Goal: Transaction & Acquisition: Purchase product/service

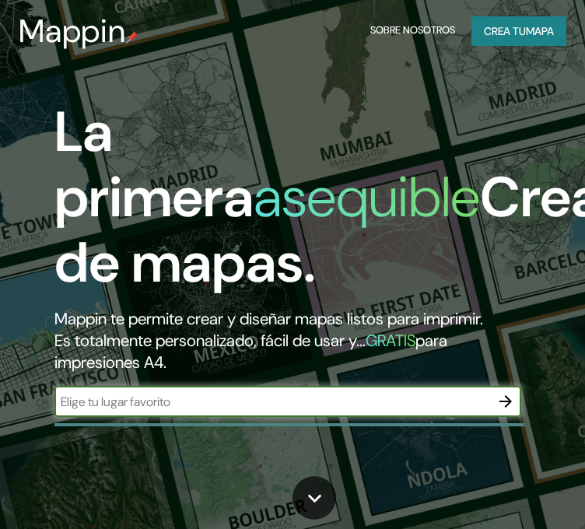
click at [192, 401] on input "text" at bounding box center [272, 402] width 436 height 18
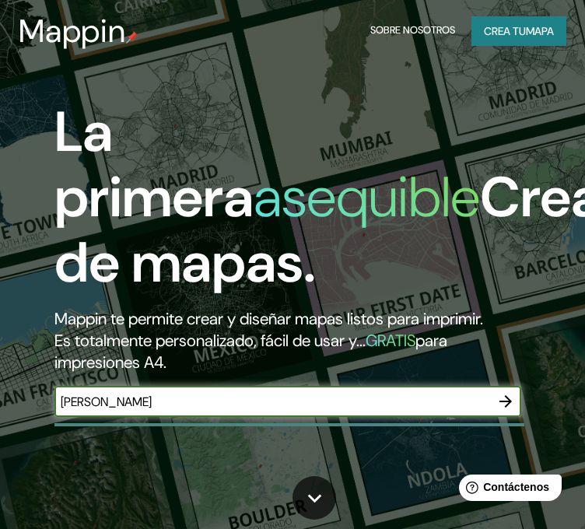
type input "[PERSON_NAME]"
click at [520, 30] on font "Crea tu" at bounding box center [505, 31] width 42 height 14
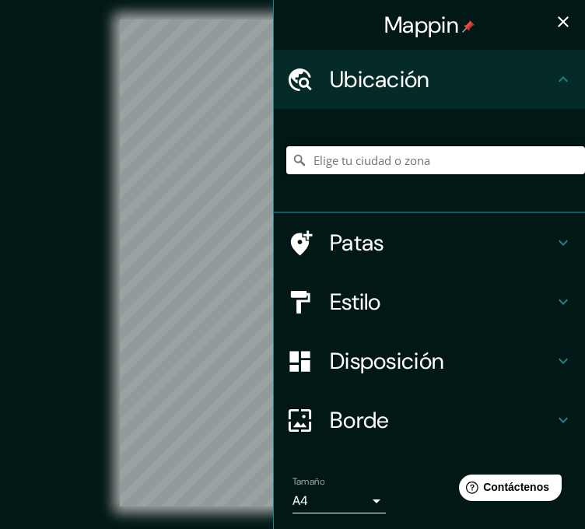
click at [331, 153] on input "Elige tu ciudad o zona" at bounding box center [435, 160] width 299 height 28
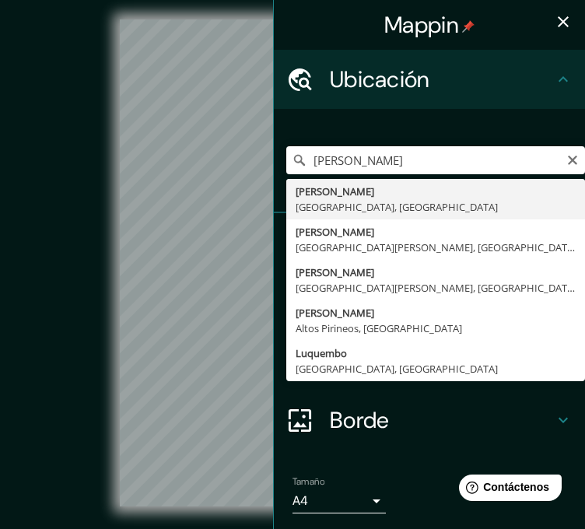
type input "[PERSON_NAME], [GEOGRAPHIC_DATA], [GEOGRAPHIC_DATA]"
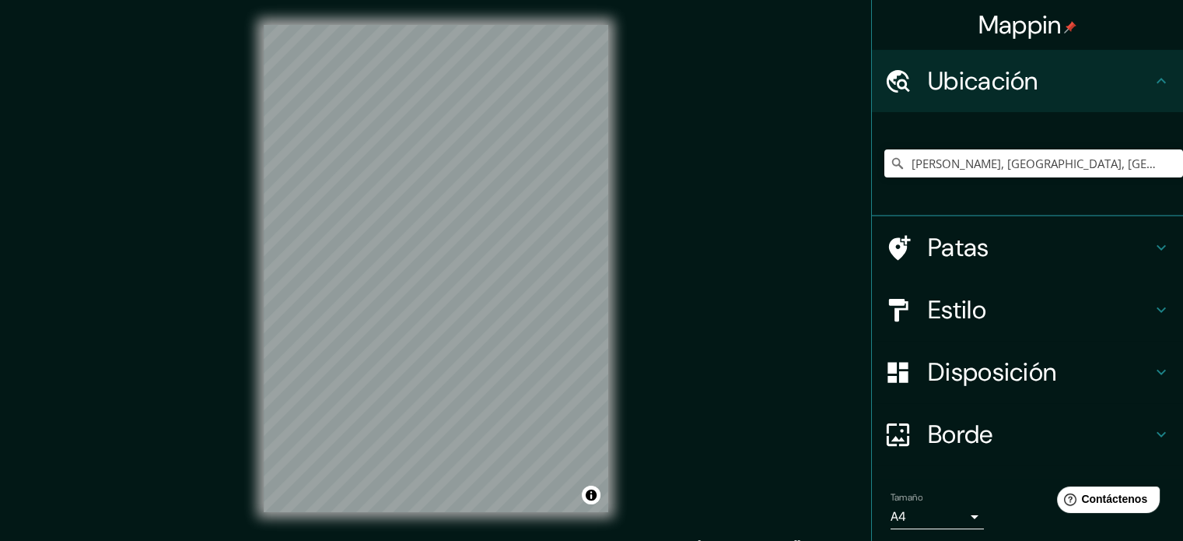
click at [584, 312] on h4 "Estilo" at bounding box center [1040, 309] width 224 height 31
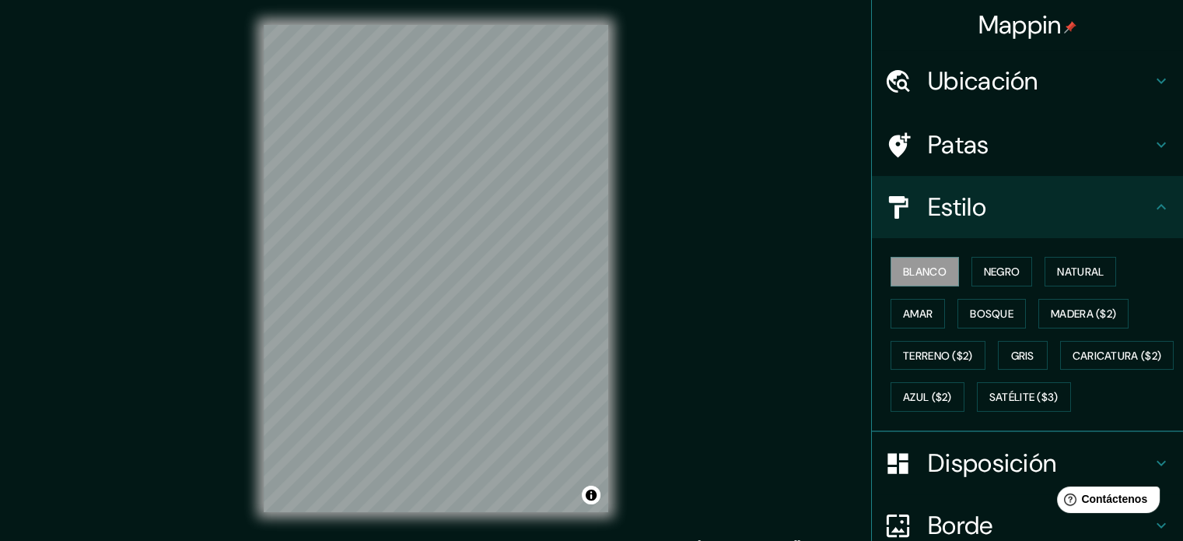
click at [584, 479] on font "Disposición" at bounding box center [992, 463] width 128 height 33
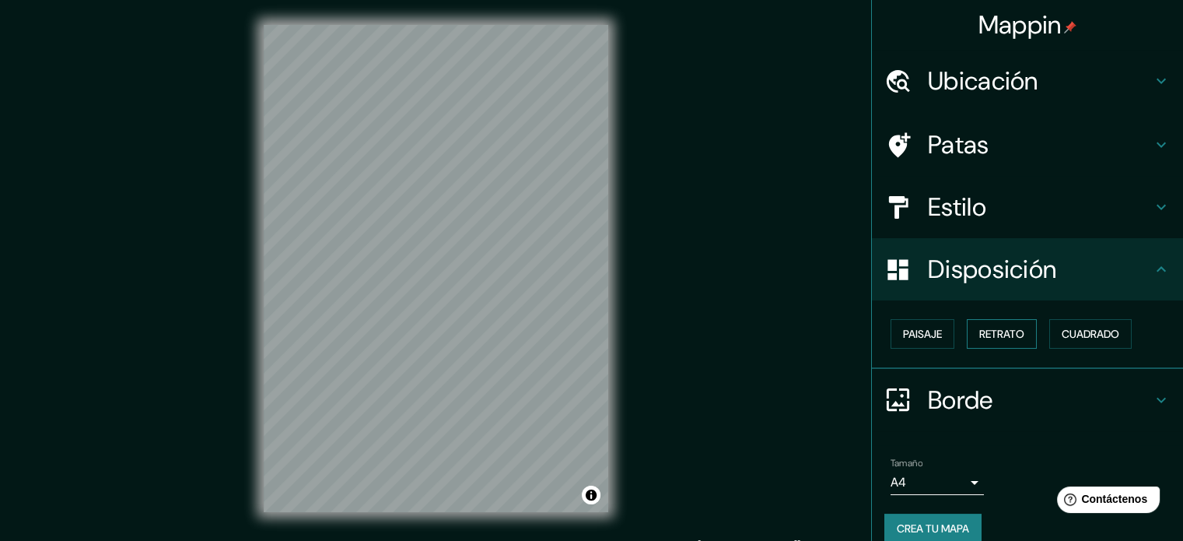
click at [584, 329] on font "Retrato" at bounding box center [1002, 334] width 45 height 14
click at [584, 333] on font "Paisaje" at bounding box center [922, 334] width 39 height 14
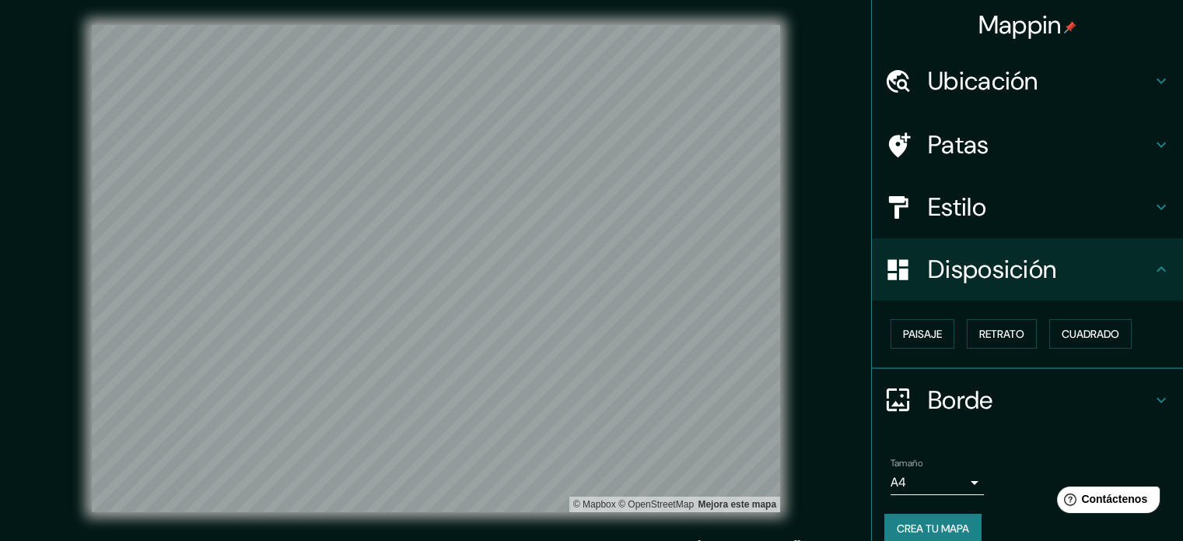
click at [584, 208] on h4 "Estilo" at bounding box center [1040, 206] width 224 height 31
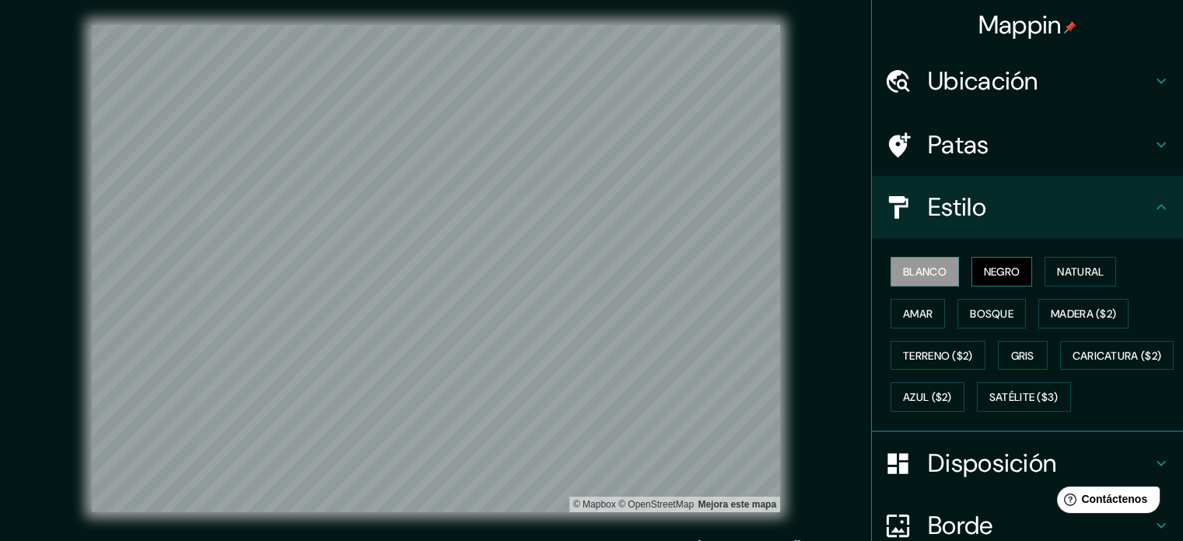
click at [584, 265] on font "Negro" at bounding box center [1002, 272] width 37 height 14
click at [584, 265] on font "Natural" at bounding box center [1080, 272] width 47 height 14
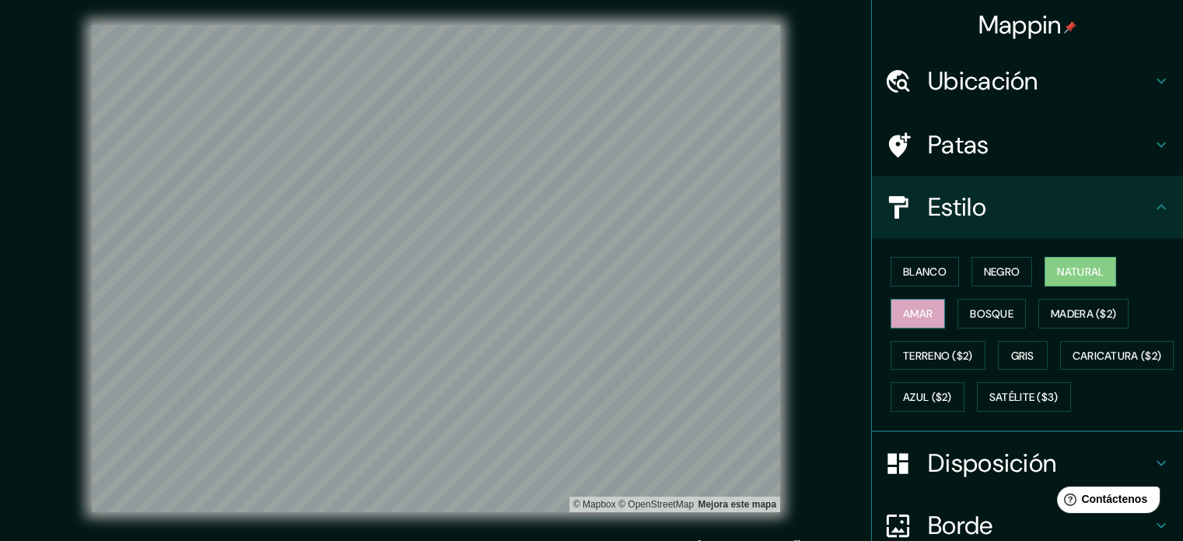
click at [584, 314] on font "Amar" at bounding box center [918, 314] width 30 height 14
click at [584, 313] on font "Bosque" at bounding box center [992, 314] width 44 height 14
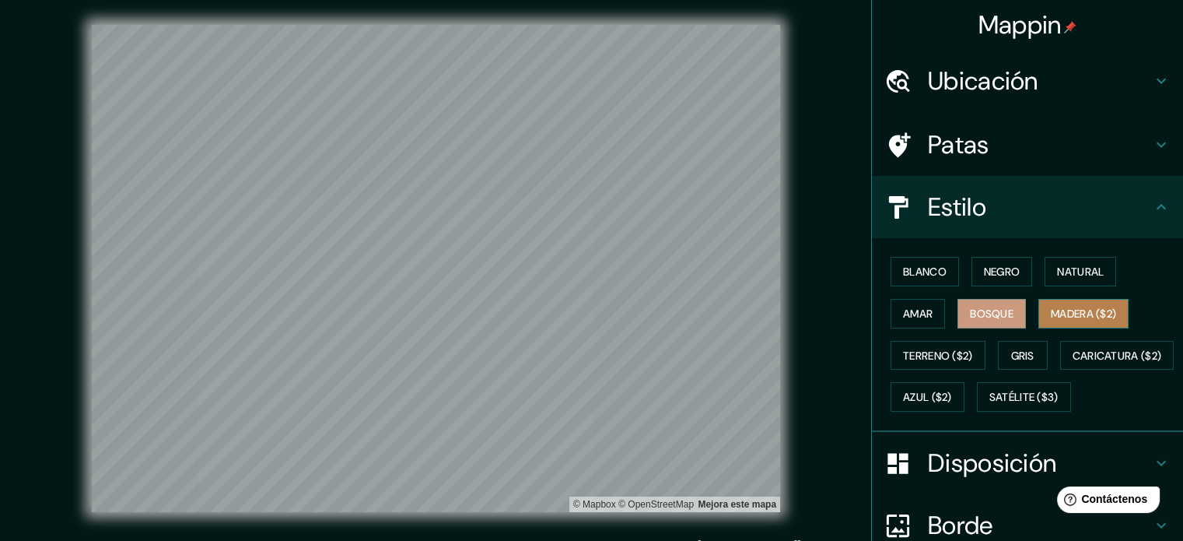
click at [584, 309] on font "Madera ($2)" at bounding box center [1083, 314] width 65 height 14
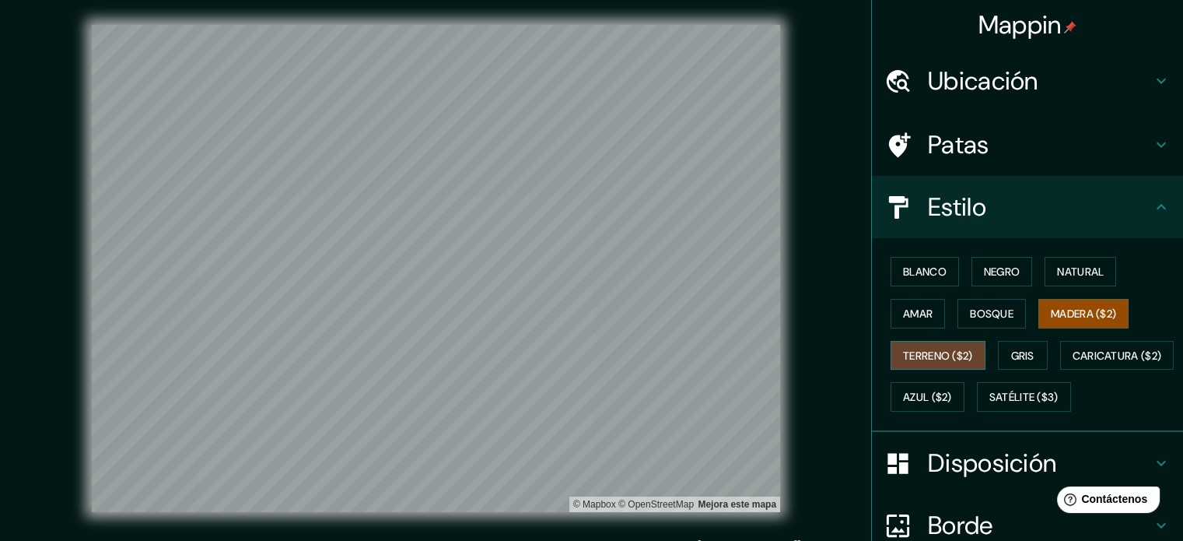
click at [584, 353] on font "Terreno ($2)" at bounding box center [938, 356] width 70 height 14
click at [584, 359] on font "Gris" at bounding box center [1022, 356] width 23 height 14
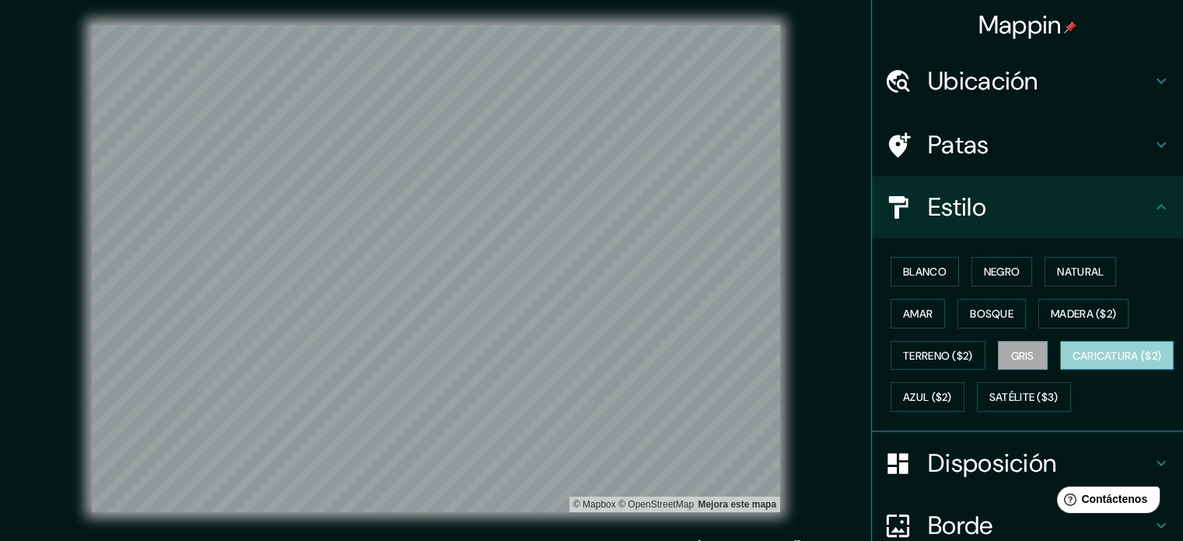
click at [584, 363] on font "Caricatura ($2)" at bounding box center [1117, 356] width 89 height 14
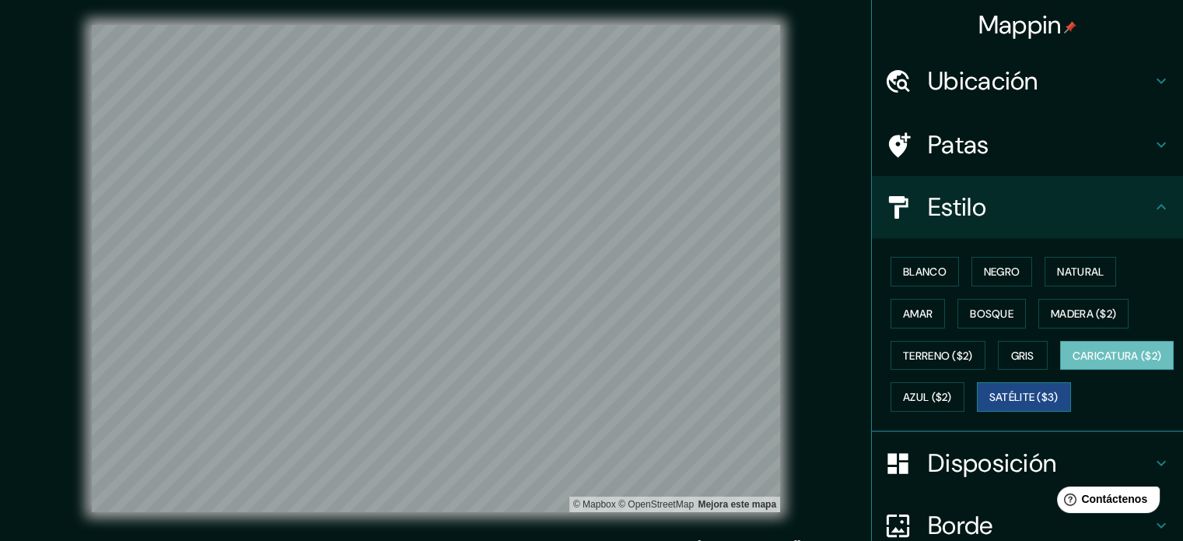
click at [584, 405] on font "Satélite ($3)" at bounding box center [1024, 398] width 69 height 14
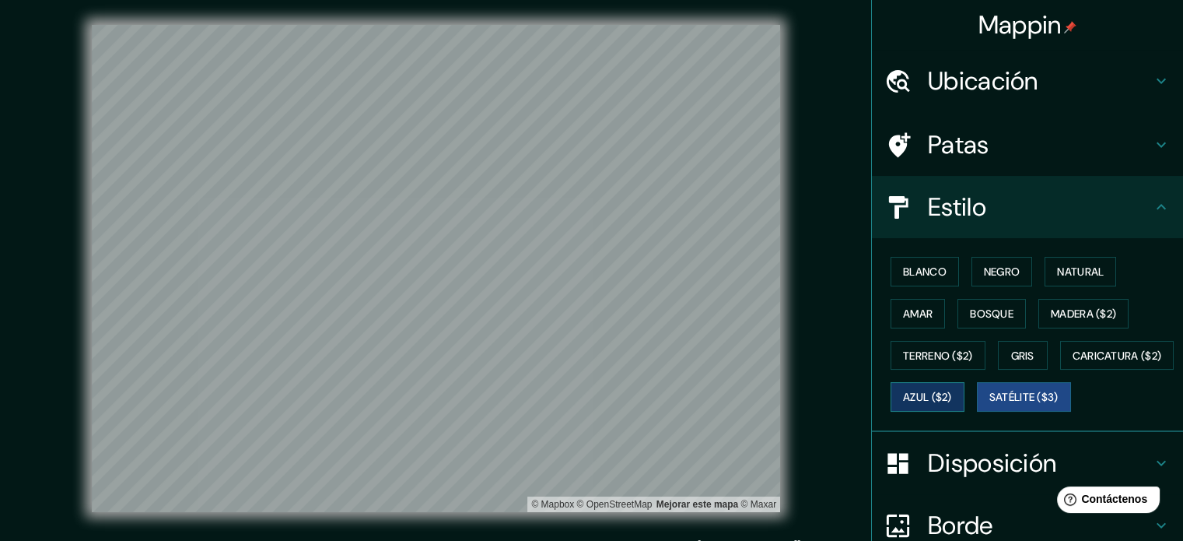
click at [584, 391] on font "Azul ($2)" at bounding box center [927, 398] width 49 height 14
click at [584, 412] on button "Satélite ($3)" at bounding box center [1024, 397] width 94 height 30
click at [584, 308] on font "Madera ($2)" at bounding box center [1083, 314] width 65 height 14
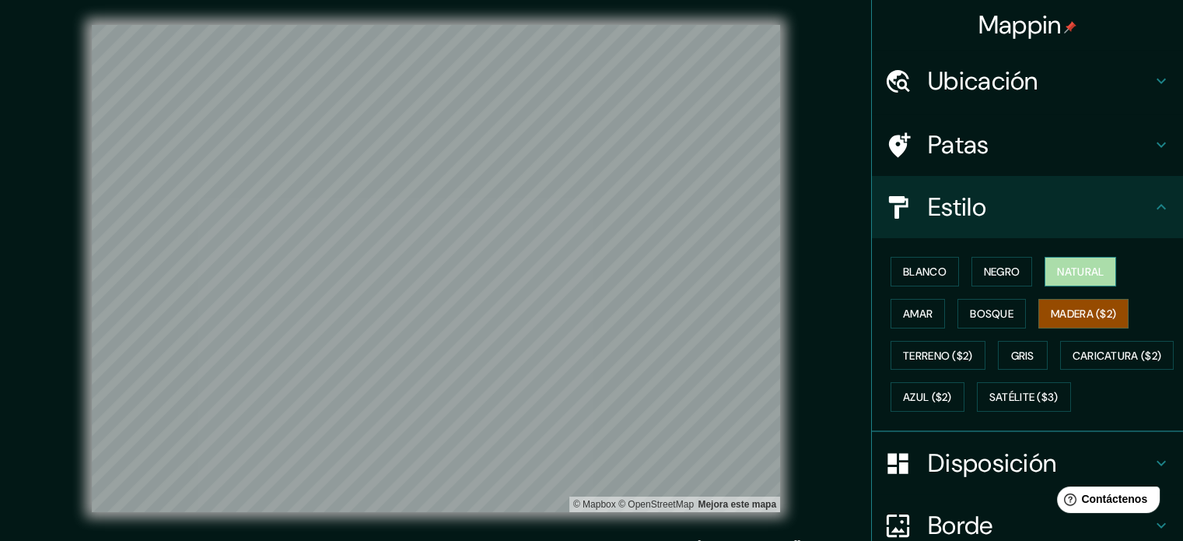
click at [584, 276] on font "Natural" at bounding box center [1080, 272] width 47 height 14
